Goal: Task Accomplishment & Management: Manage account settings

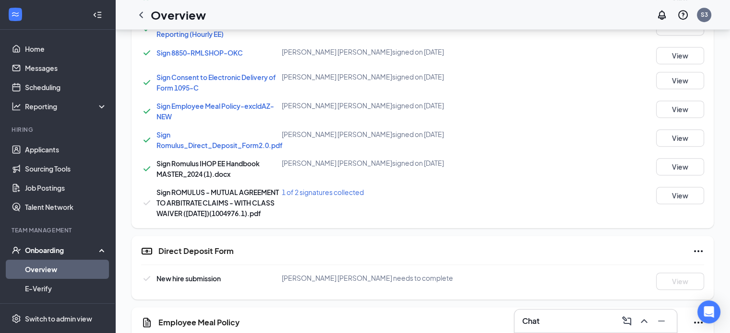
scroll to position [138, 0]
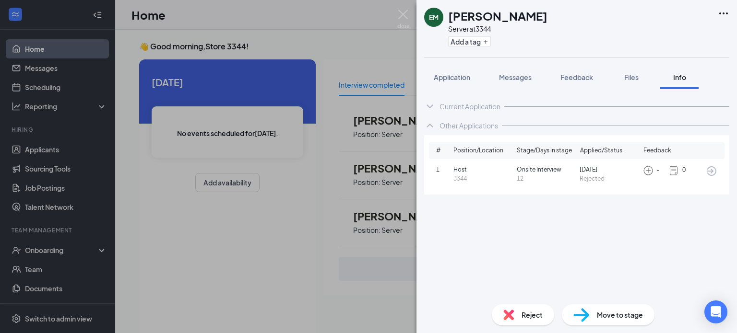
click at [187, 88] on div "EM [PERSON_NAME] Server at 3344 Add a tag Application Messages Feedback Files I…" at bounding box center [368, 166] width 737 height 333
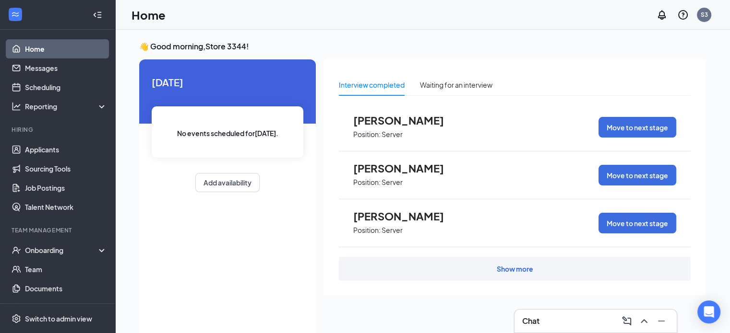
click at [35, 51] on link "Home" at bounding box center [66, 48] width 82 height 19
click at [43, 153] on link "Applicants" at bounding box center [66, 149] width 82 height 19
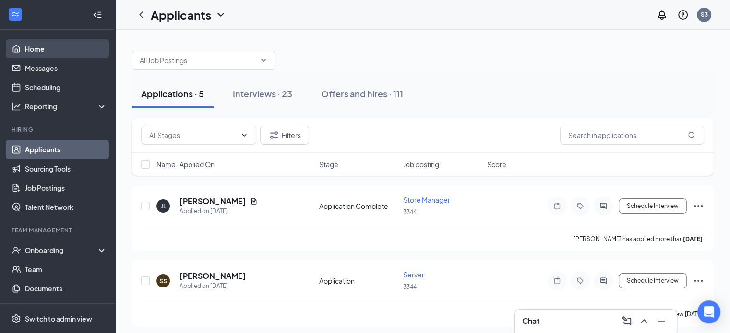
click at [36, 57] on link "Home" at bounding box center [66, 48] width 82 height 19
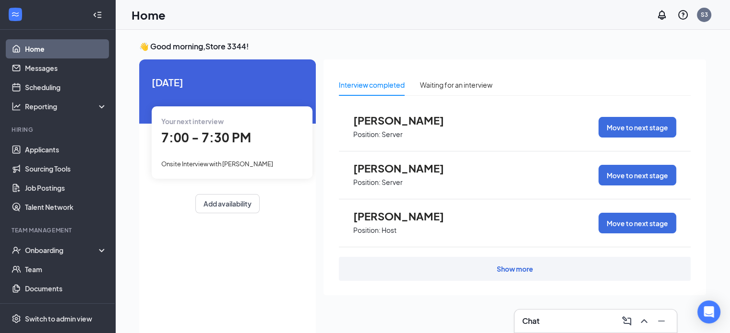
click at [248, 165] on span "Onsite Interview with [PERSON_NAME]" at bounding box center [217, 164] width 112 height 8
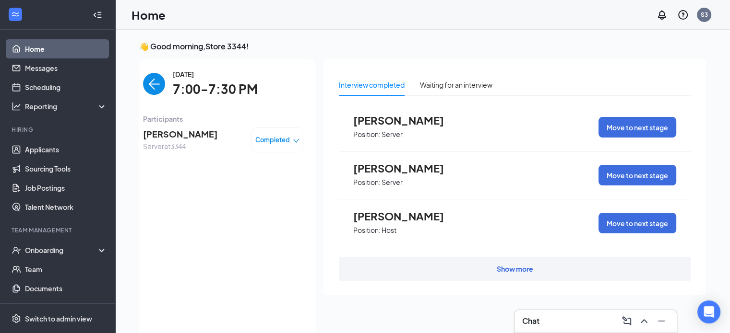
scroll to position [4, 0]
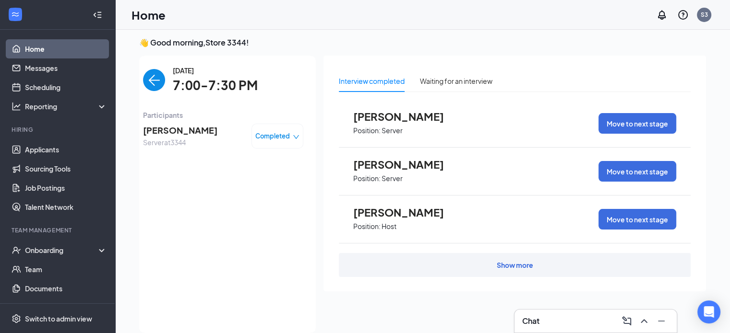
click at [285, 139] on span "Completed" at bounding box center [272, 136] width 35 height 10
click at [261, 140] on span "Completed" at bounding box center [272, 136] width 35 height 10
click at [162, 92] on div "[DATE] 7:00-7:30 PM" at bounding box center [223, 80] width 160 height 30
click at [159, 84] on img "back-button" at bounding box center [154, 80] width 22 height 22
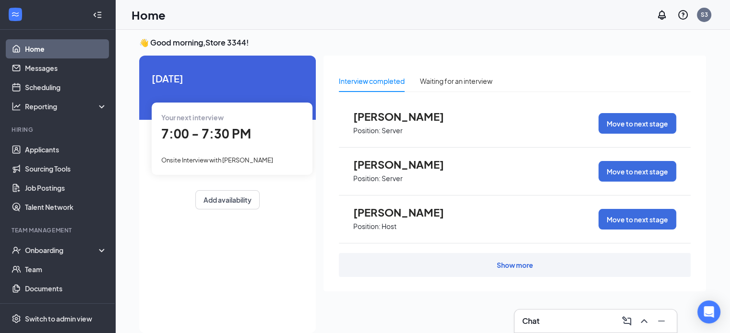
click at [22, 35] on ul "Home Messages Scheduling Reporting Hiring Applicants Sourcing Tools Job Posting…" at bounding box center [57, 197] width 115 height 335
click at [25, 47] on link "Home" at bounding box center [66, 48] width 82 height 19
